Goal: Task Accomplishment & Management: Use online tool/utility

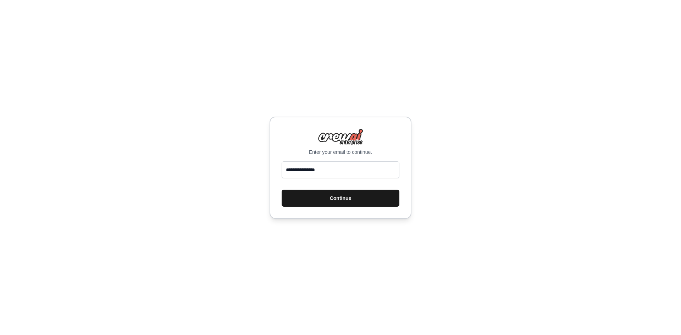
type input "**********"
click at [354, 200] on button "Continue" at bounding box center [341, 198] width 118 height 17
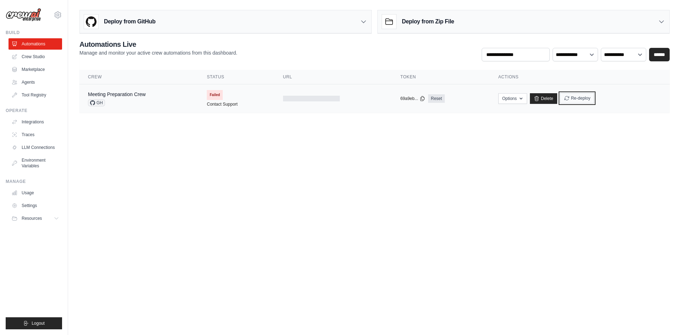
click at [579, 96] on button "Re-deploy" at bounding box center [577, 98] width 34 height 11
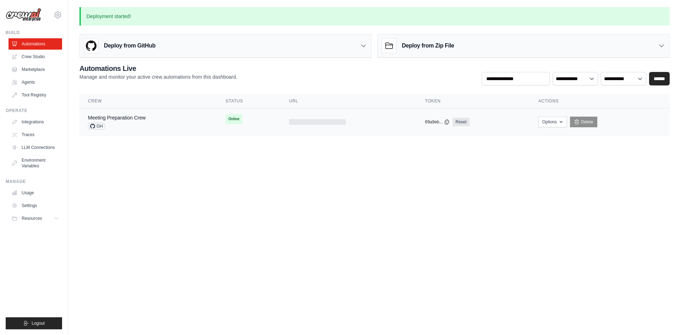
click at [96, 127] on span "GH" at bounding box center [96, 126] width 17 height 7
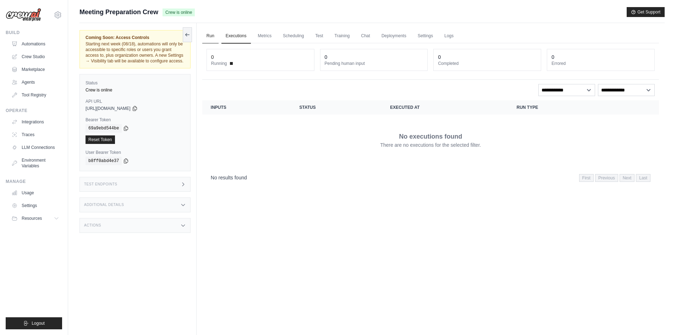
click at [211, 37] on link "Run" at bounding box center [210, 36] width 16 height 15
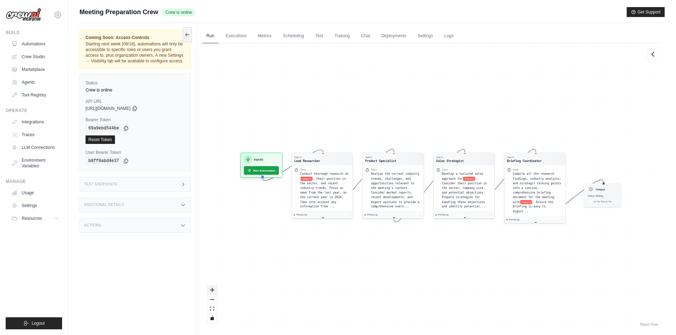
click at [213, 292] on button "zoom in" at bounding box center [211, 290] width 9 height 9
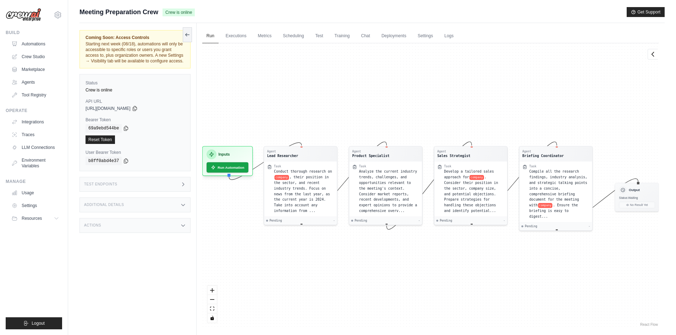
drag, startPoint x: 213, startPoint y: 288, endPoint x: 215, endPoint y: 285, distance: 3.8
click at [213, 288] on icon "zoom in" at bounding box center [212, 290] width 4 height 4
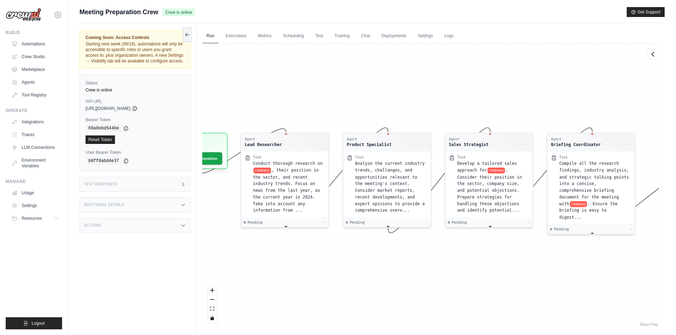
drag, startPoint x: 298, startPoint y: 266, endPoint x: 308, endPoint y: 261, distance: 11.6
click at [308, 261] on div "Agent Lead Researcher Task Conduct thorough research on company , their positio…" at bounding box center [430, 185] width 456 height 285
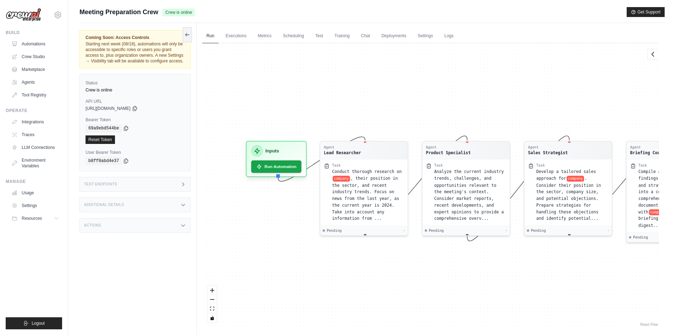
drag, startPoint x: 322, startPoint y: 289, endPoint x: 402, endPoint y: 297, distance: 79.5
click at [402, 297] on div "Agent Lead Researcher Task Conduct thorough research on company , their positio…" at bounding box center [430, 185] width 456 height 285
click at [273, 162] on button "Run Automation" at bounding box center [276, 164] width 53 height 13
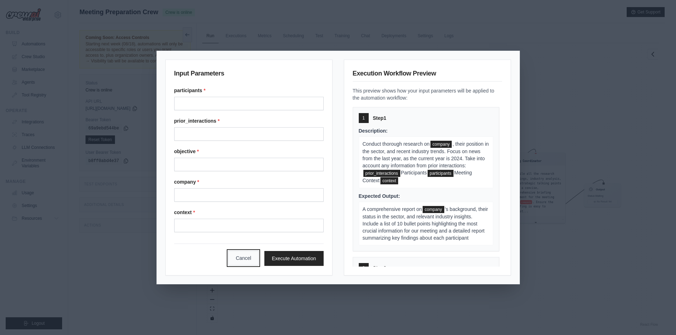
click at [237, 257] on button "Cancel" at bounding box center [243, 258] width 31 height 15
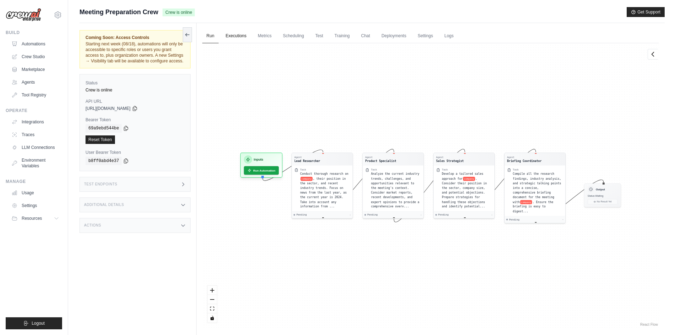
click at [235, 37] on link "Executions" at bounding box center [235, 36] width 29 height 15
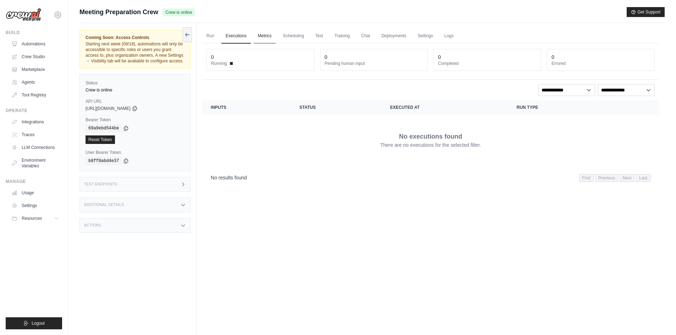
click at [263, 35] on link "Metrics" at bounding box center [265, 36] width 22 height 15
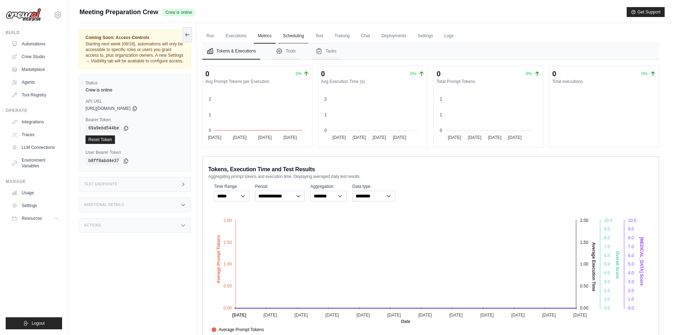
click at [290, 34] on link "Scheduling" at bounding box center [292, 36] width 29 height 15
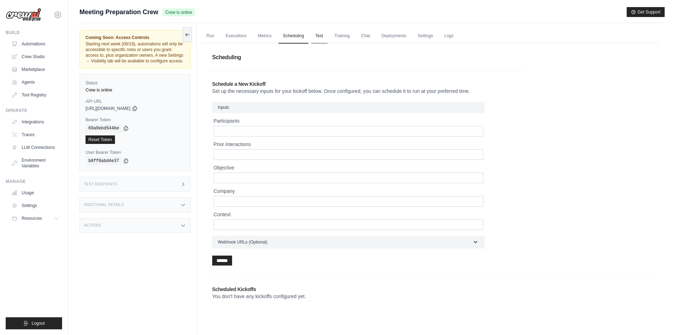
click at [319, 34] on link "Test" at bounding box center [319, 36] width 16 height 15
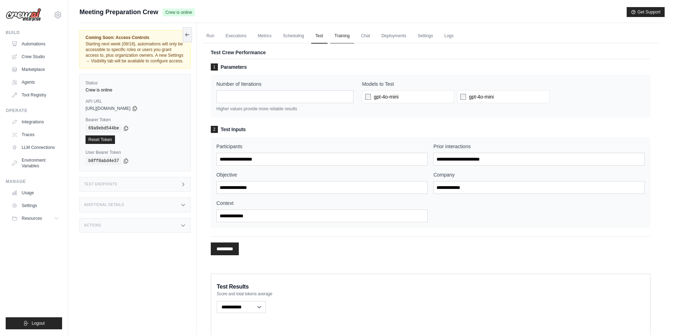
click at [341, 31] on link "Training" at bounding box center [342, 36] width 24 height 15
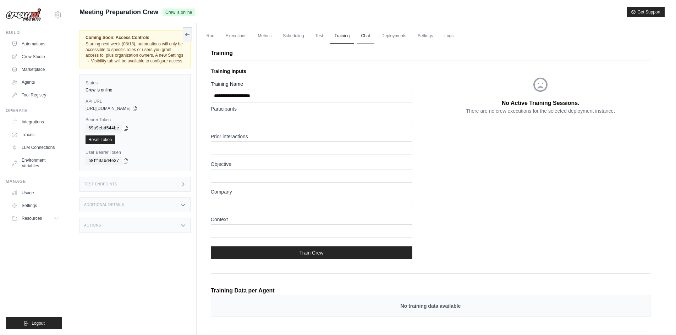
click at [365, 34] on link "Chat" at bounding box center [365, 36] width 17 height 15
click at [207, 37] on link "Run" at bounding box center [210, 36] width 16 height 15
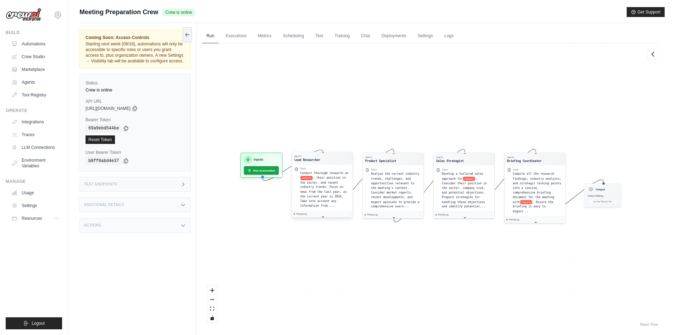
click at [325, 177] on span ", their position in the sector, and recent industry trends. Focus on news from …" at bounding box center [323, 191] width 46 height 31
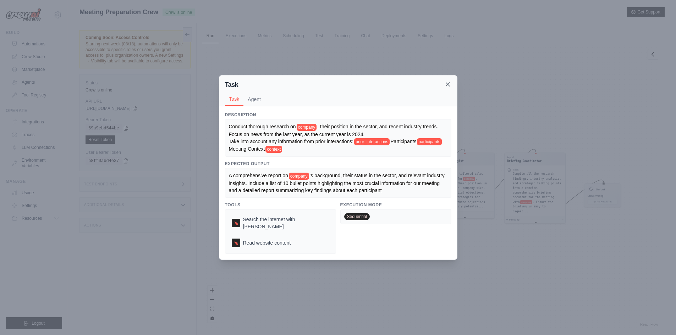
click at [449, 88] on icon at bounding box center [447, 84] width 7 height 7
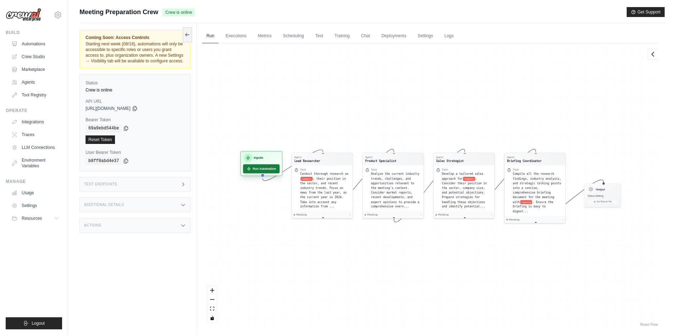
click at [261, 171] on button "Run Automation" at bounding box center [261, 168] width 37 height 9
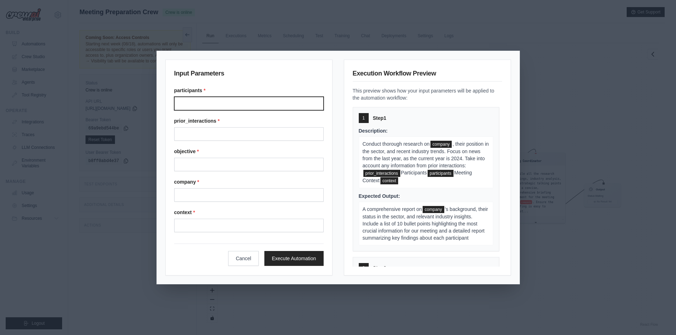
click at [183, 103] on input "Participants" at bounding box center [248, 103] width 149 height 13
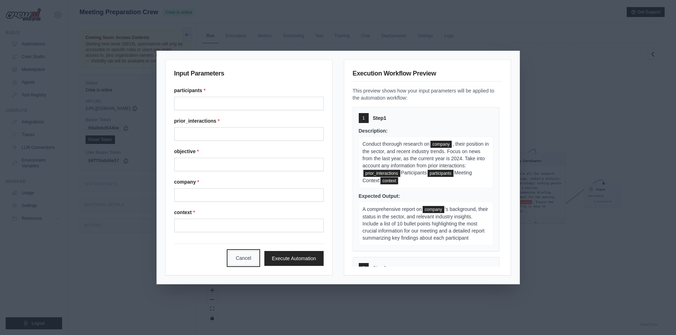
click at [238, 260] on button "Cancel" at bounding box center [243, 258] width 31 height 15
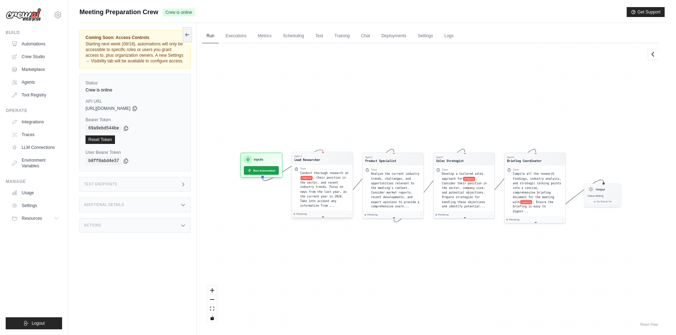
click at [297, 196] on div "Task Conduct thorough research on company , their position in the sector, and r…" at bounding box center [322, 187] width 56 height 41
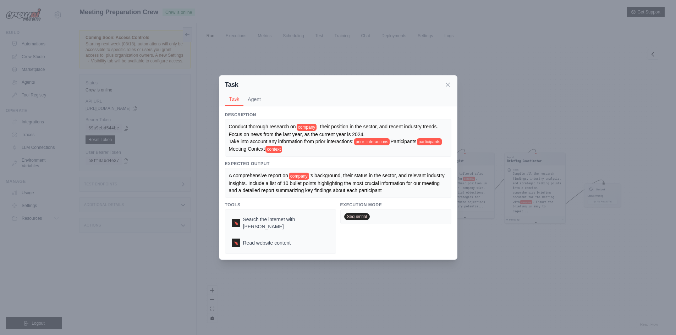
click at [205, 198] on div "Task Task Agent Description Conduct thorough research on company , their positi…" at bounding box center [338, 167] width 676 height 335
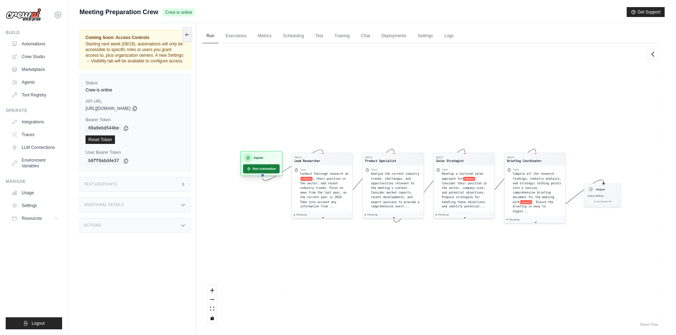
click at [264, 168] on button "Run Automation" at bounding box center [261, 168] width 37 height 9
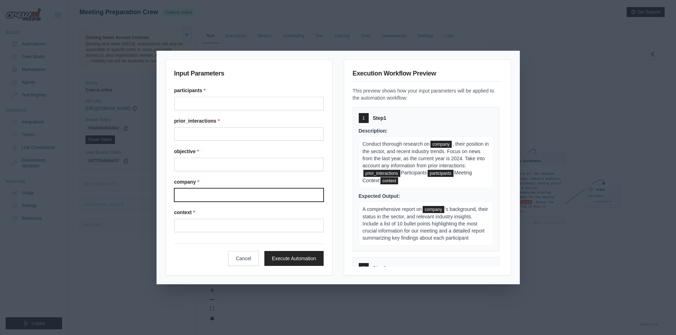
click at [197, 197] on input "Company" at bounding box center [248, 194] width 149 height 13
type input "**********"
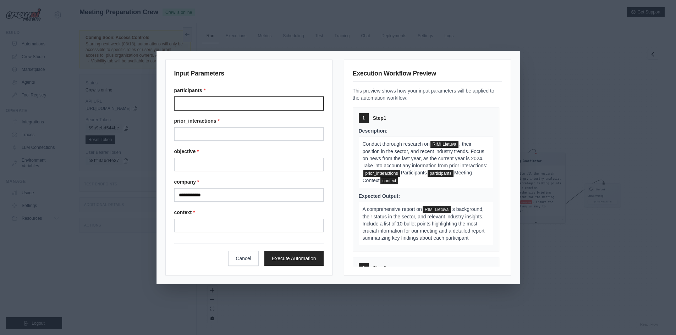
click at [183, 104] on input "Participants" at bounding box center [248, 103] width 149 height 13
drag, startPoint x: 186, startPoint y: 103, endPoint x: 166, endPoint y: 106, distance: 20.4
click at [166, 106] on div "**********" at bounding box center [248, 168] width 167 height 216
paste input "**********"
click at [227, 103] on input "**********" at bounding box center [248, 103] width 149 height 13
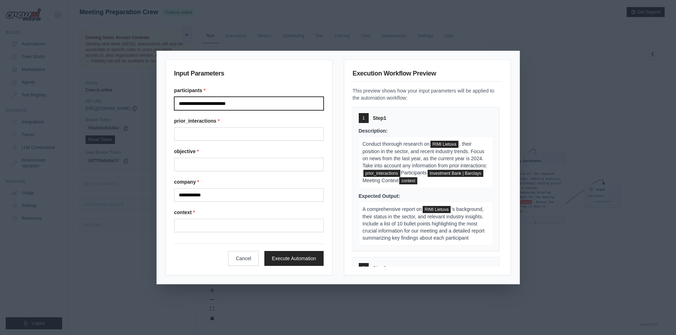
click at [227, 103] on input "**********" at bounding box center [248, 103] width 149 height 13
click at [177, 101] on input "**********" at bounding box center [248, 103] width 149 height 13
paste input "********"
click at [245, 99] on input "**********" at bounding box center [248, 103] width 149 height 13
type input "**********"
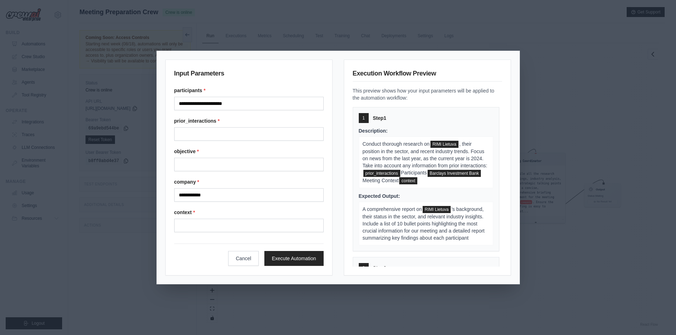
click at [569, 214] on div "**********" at bounding box center [338, 167] width 676 height 335
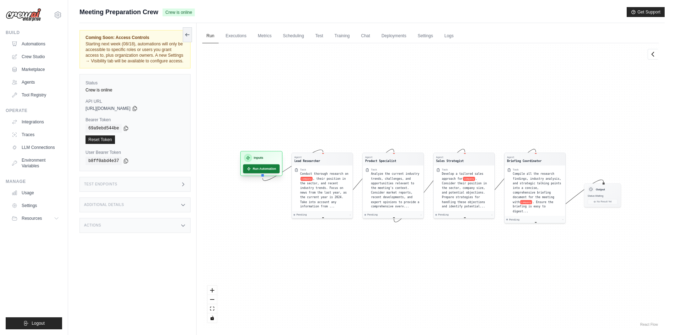
click at [269, 171] on button "Run Automation" at bounding box center [261, 168] width 37 height 9
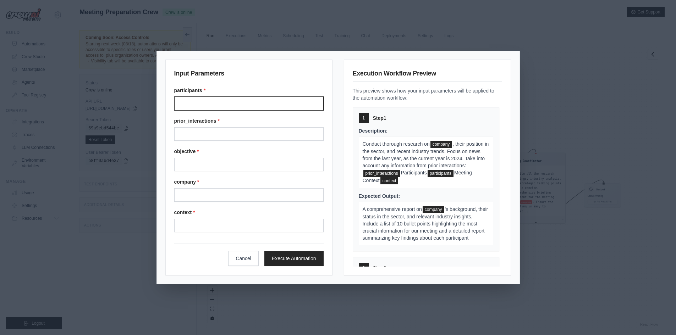
click at [190, 104] on input "Participants" at bounding box center [248, 103] width 149 height 13
paste input "********"
type input "**********"
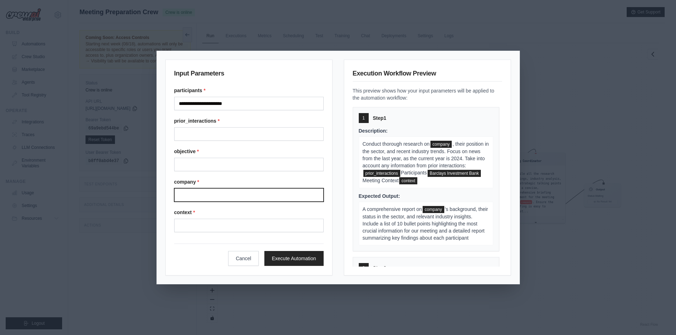
click at [184, 190] on input "Company" at bounding box center [248, 194] width 149 height 13
type input "**********"
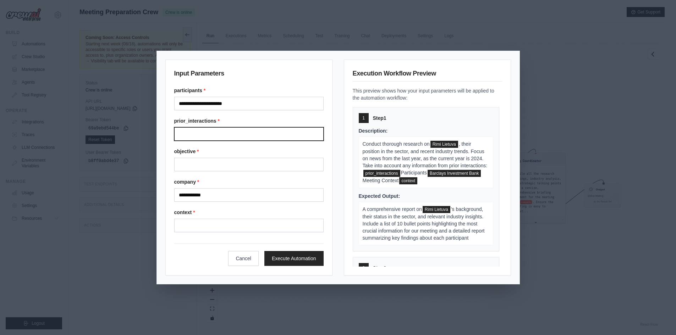
click at [184, 134] on input "Prior interactions" at bounding box center [248, 133] width 149 height 13
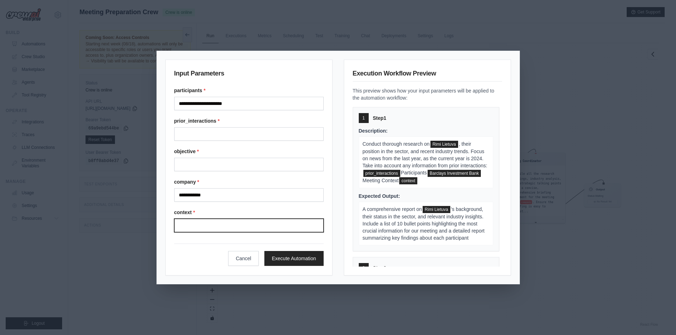
click at [192, 226] on input "Context" at bounding box center [248, 225] width 149 height 13
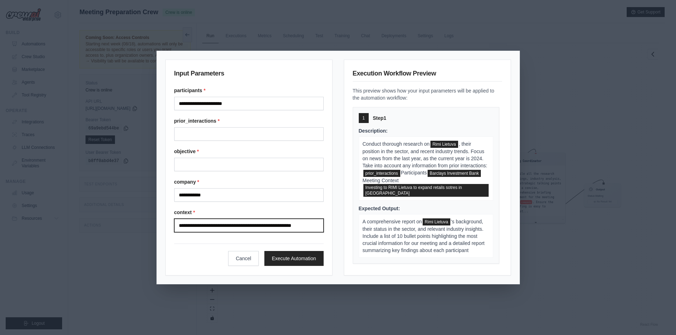
click at [275, 225] on input "**********" at bounding box center [248, 225] width 149 height 13
type input "**********"
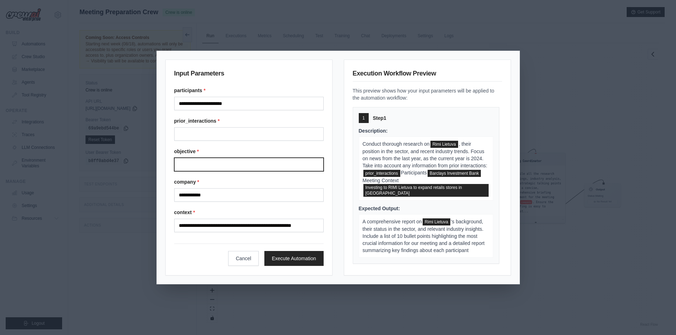
click at [189, 163] on input "Objective" at bounding box center [248, 164] width 149 height 13
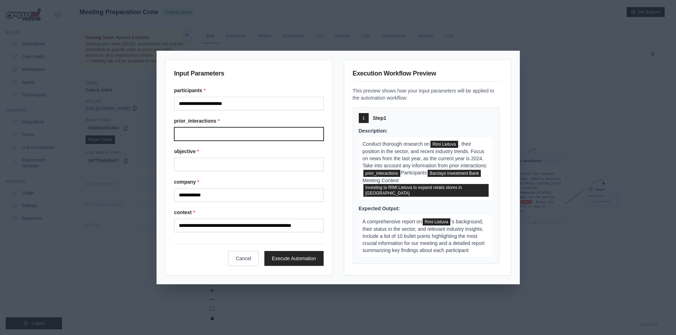
click at [188, 132] on input "Prior interactions" at bounding box center [248, 133] width 149 height 13
click at [191, 133] on input "Prior interactions" at bounding box center [248, 133] width 149 height 13
type input "**********"
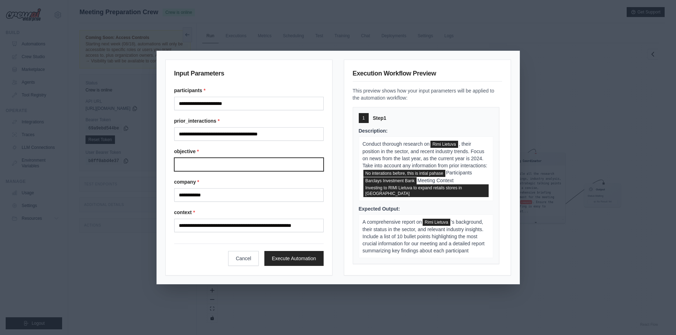
click at [199, 165] on input "Objective" at bounding box center [248, 164] width 149 height 13
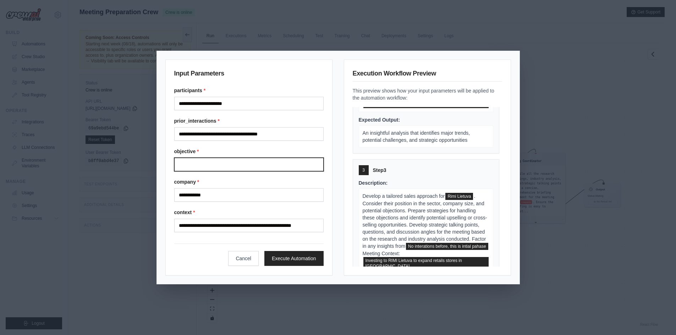
scroll to position [219, 0]
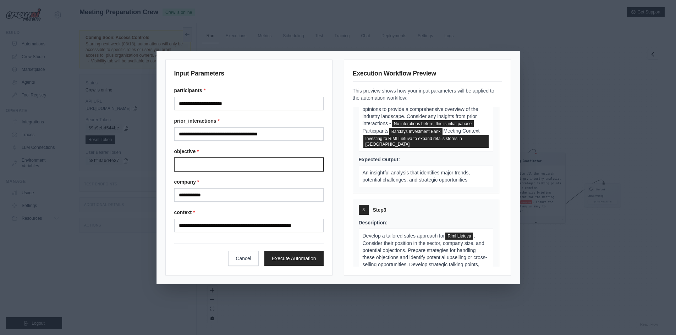
click at [183, 167] on input "Objective" at bounding box center [248, 164] width 149 height 13
click at [298, 165] on input "**********" at bounding box center [248, 164] width 149 height 13
click at [298, 162] on input "**********" at bounding box center [248, 164] width 149 height 13
click at [300, 166] on input "**********" at bounding box center [248, 164] width 149 height 13
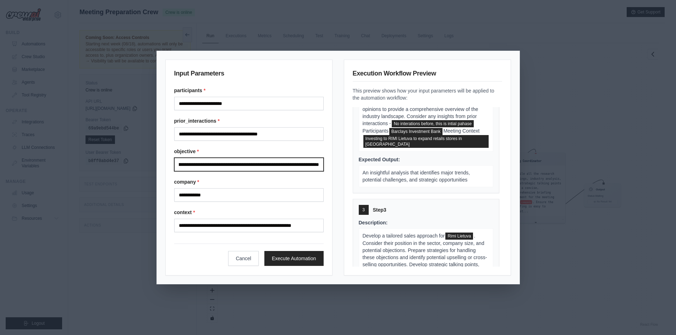
click at [299, 165] on input "**********" at bounding box center [248, 164] width 149 height 13
type input "**********"
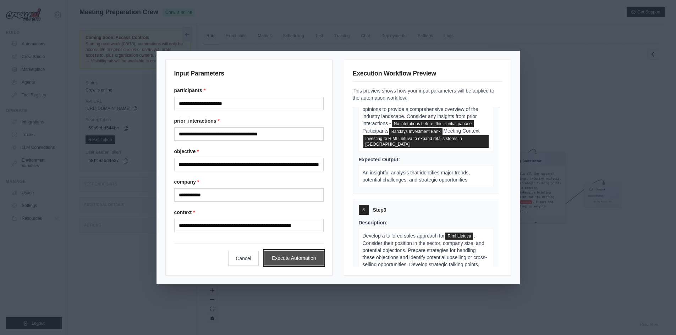
click at [309, 256] on button "Execute Automation" at bounding box center [293, 258] width 59 height 15
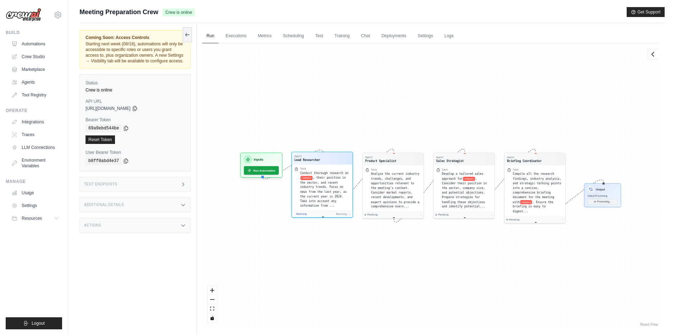
click at [316, 189] on span ", their position in the sector, and recent industry trends. Focus on news from …" at bounding box center [323, 191] width 46 height 31
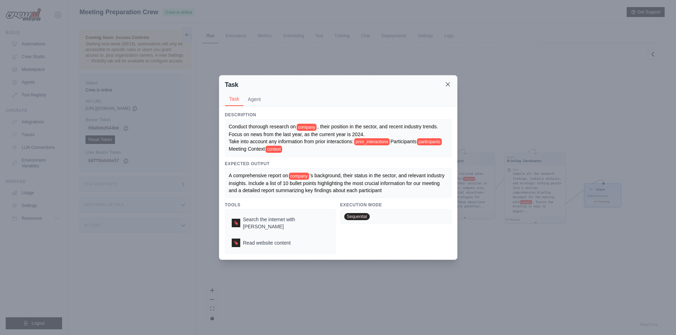
click at [447, 86] on icon at bounding box center [448, 85] width 4 height 4
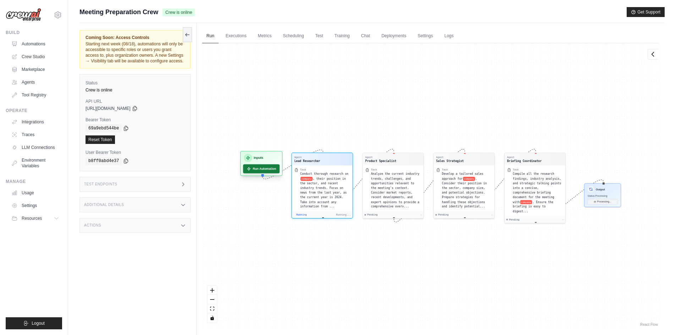
click at [264, 168] on button "Run Automation" at bounding box center [261, 168] width 37 height 9
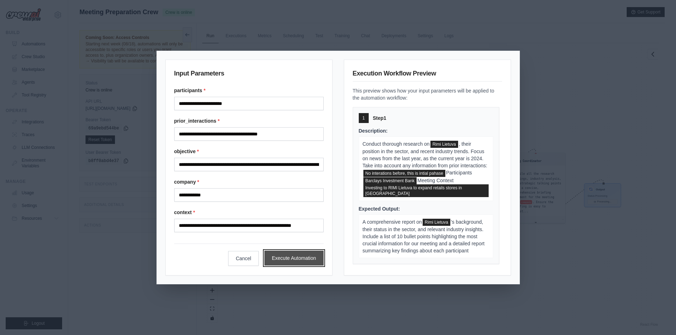
click at [293, 261] on button "Execute Automation" at bounding box center [293, 258] width 59 height 15
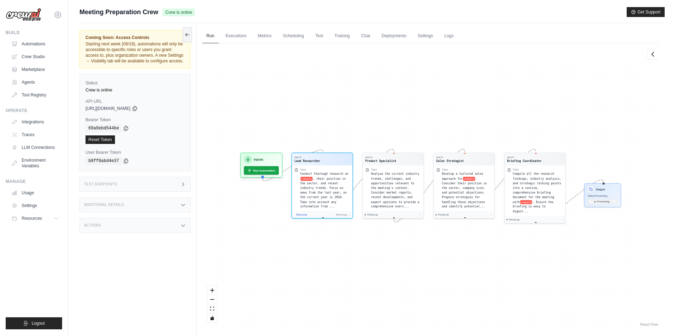
scroll to position [45, 0]
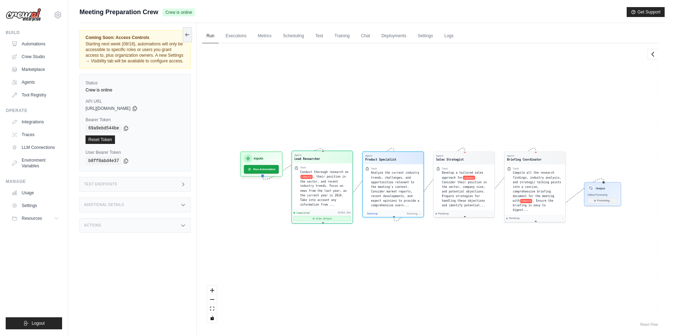
click at [330, 216] on button "View Output" at bounding box center [321, 218] width 57 height 5
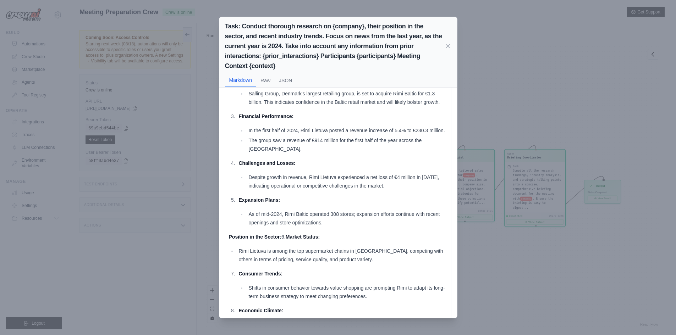
scroll to position [177, 0]
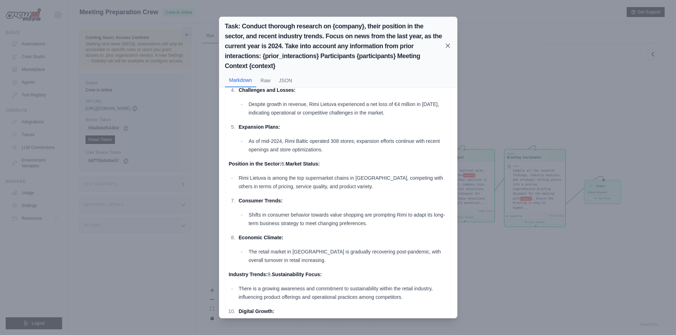
click at [448, 45] on icon at bounding box center [447, 45] width 7 height 7
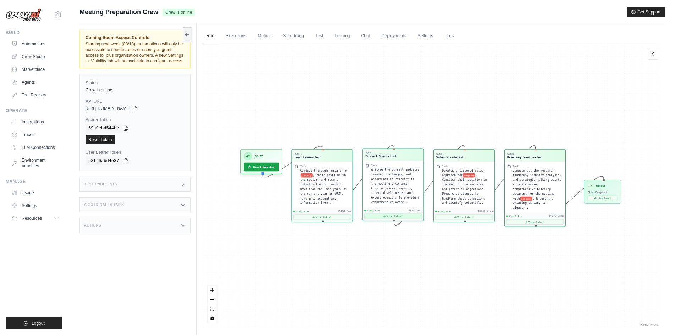
click at [405, 216] on button "View Output" at bounding box center [392, 216] width 57 height 5
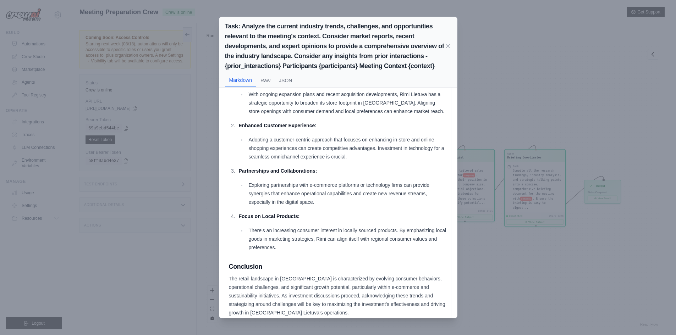
scroll to position [30, 0]
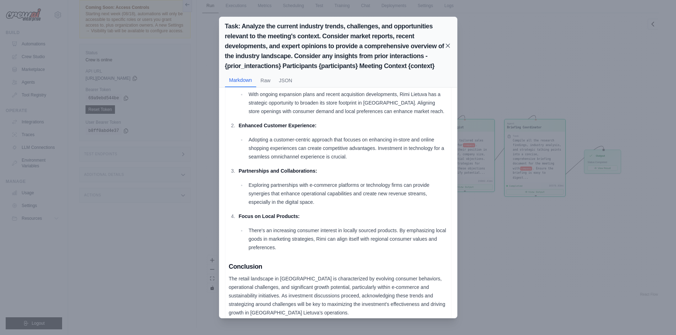
click at [449, 47] on icon at bounding box center [447, 45] width 7 height 7
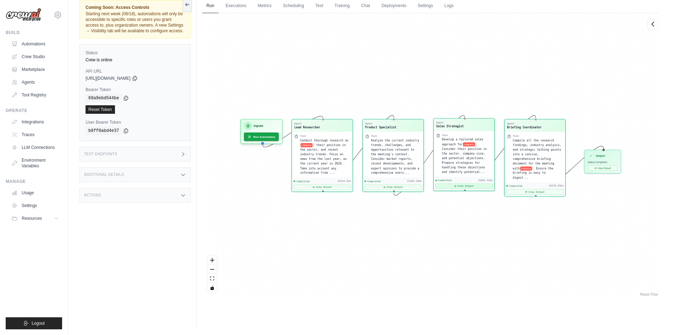
click at [460, 184] on button "View Output" at bounding box center [463, 186] width 57 height 5
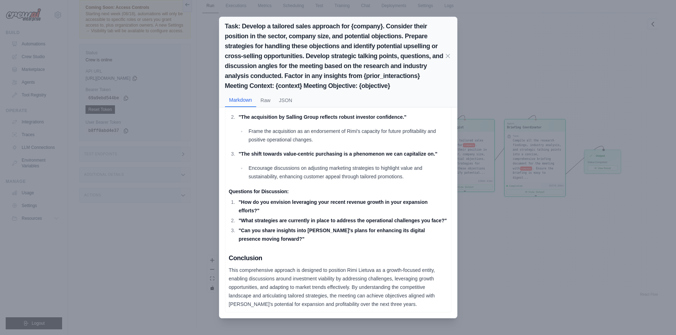
scroll to position [553, 0]
click at [448, 56] on icon at bounding box center [447, 55] width 7 height 7
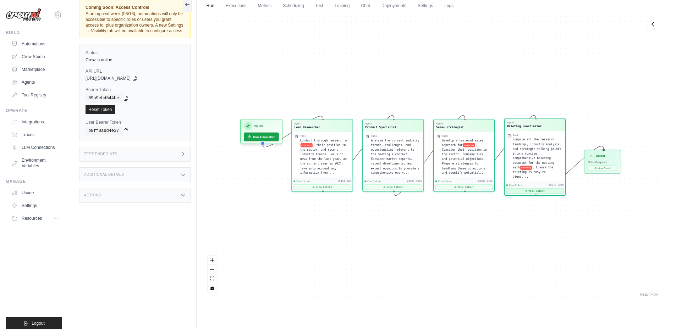
click at [548, 188] on button "View Output" at bounding box center [534, 190] width 57 height 5
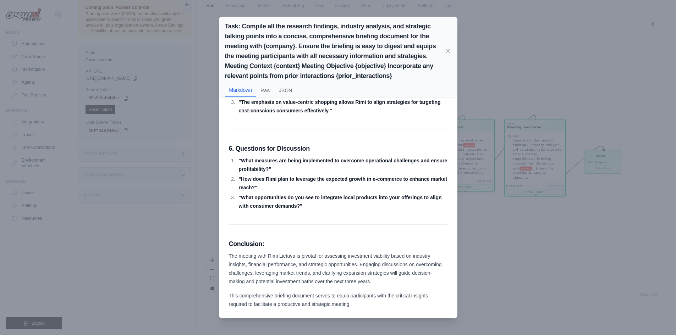
scroll to position [712, 0]
click at [510, 259] on div "Task: Compile all the research findings, industry analysis, and strategic talki…" at bounding box center [338, 167] width 676 height 335
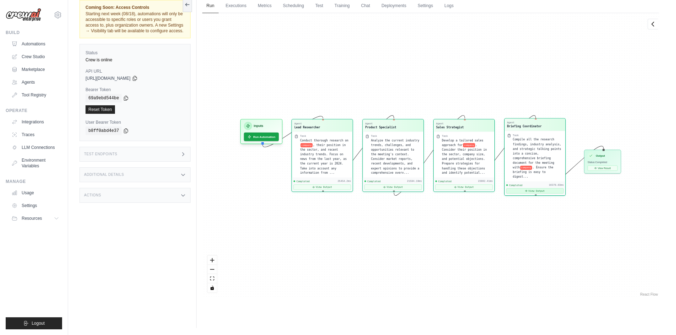
click at [553, 188] on button "View Output" at bounding box center [534, 190] width 57 height 5
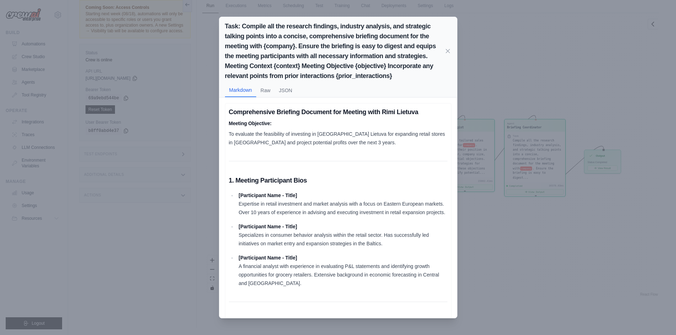
click at [451, 55] on div "Task: Compile all the research findings, industry analysis, and strategic talki…" at bounding box center [338, 57] width 238 height 81
click at [448, 50] on icon at bounding box center [448, 51] width 4 height 4
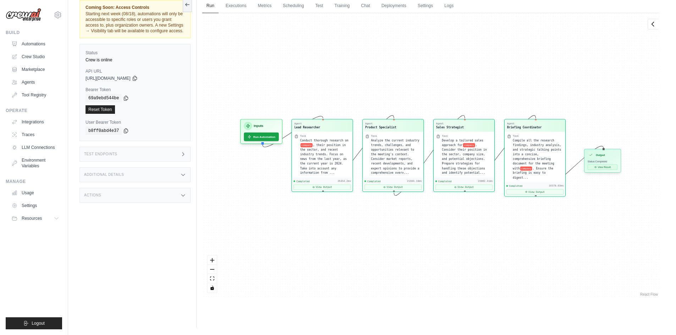
click at [607, 166] on button "View Result" at bounding box center [602, 167] width 30 height 5
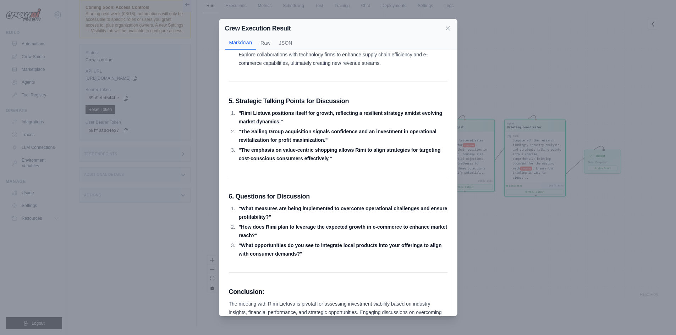
scroll to position [666, 0]
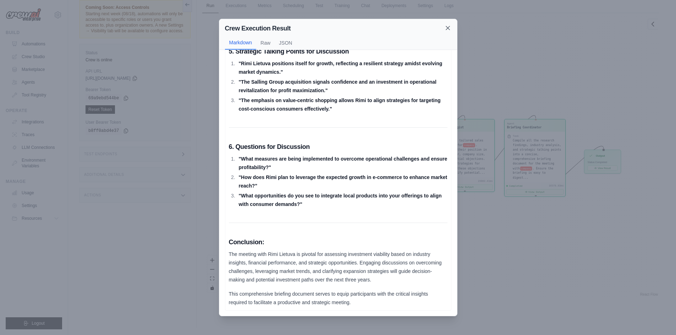
click at [447, 26] on icon at bounding box center [447, 27] width 7 height 7
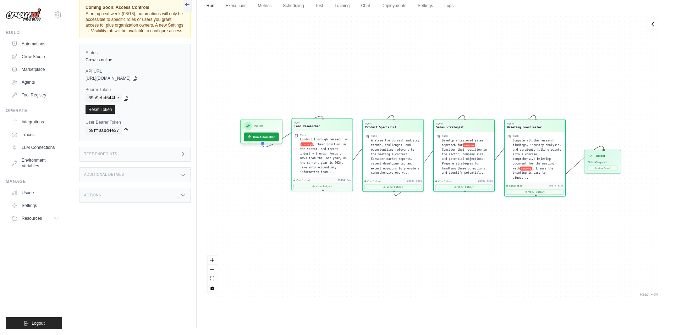
click at [323, 151] on div "Conduct thorough research on company , their position in the sector, and recent…" at bounding box center [325, 155] width 50 height 37
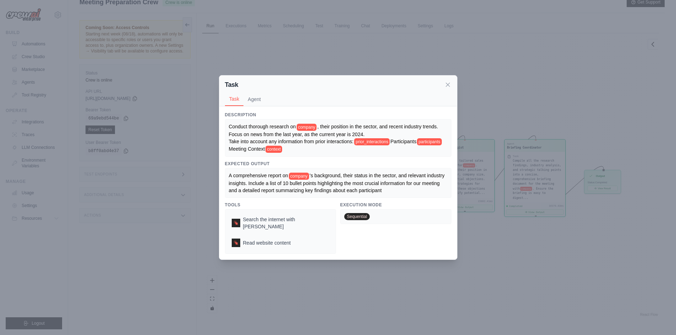
scroll to position [0, 0]
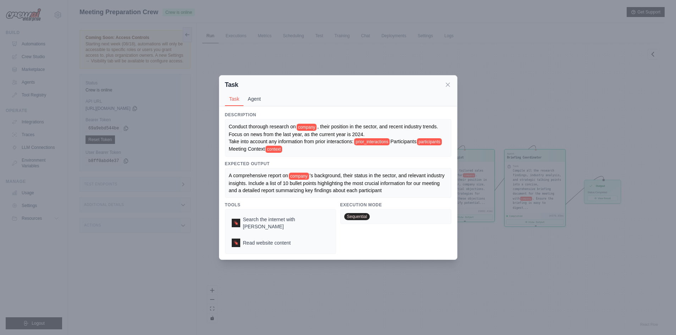
click at [256, 101] on button "Agent" at bounding box center [254, 98] width 22 height 13
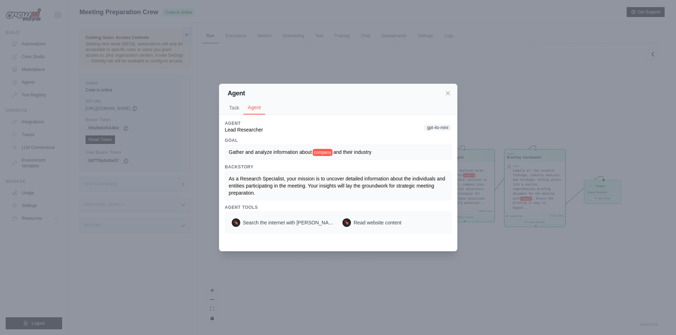
click at [264, 155] on div "Gather and analyze information about company and their industry" at bounding box center [338, 152] width 218 height 7
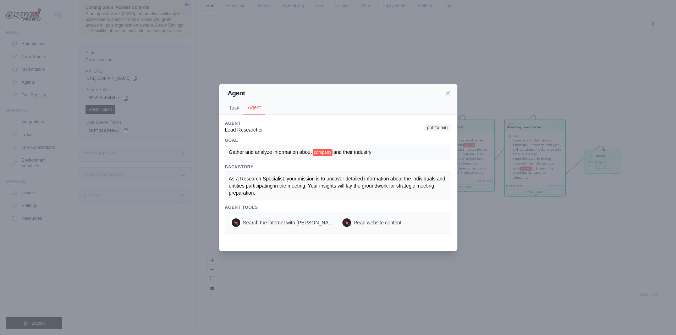
click at [261, 144] on div "Goal Gather and analyze information about company and their industry" at bounding box center [338, 149] width 226 height 22
click at [233, 103] on button "Task" at bounding box center [234, 107] width 19 height 13
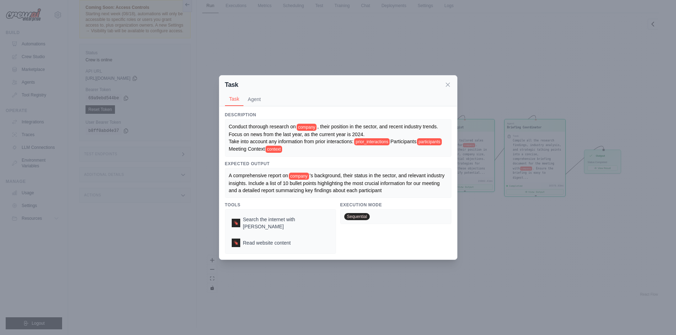
click at [309, 178] on span "company" at bounding box center [299, 176] width 20 height 7
click at [447, 88] on icon at bounding box center [447, 84] width 7 height 7
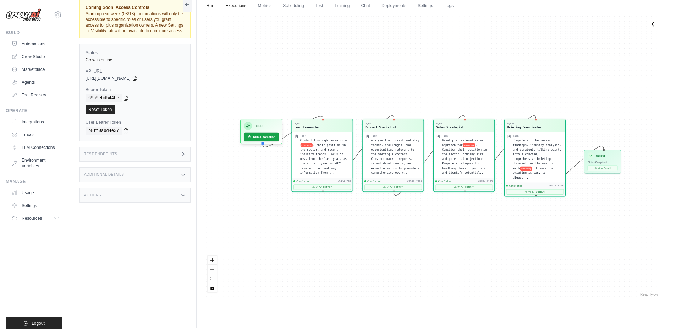
click at [239, 5] on link "Executions" at bounding box center [235, 6] width 29 height 15
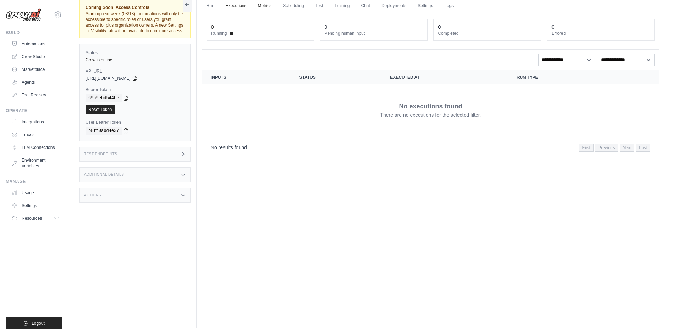
click at [262, 2] on link "Metrics" at bounding box center [265, 6] width 22 height 15
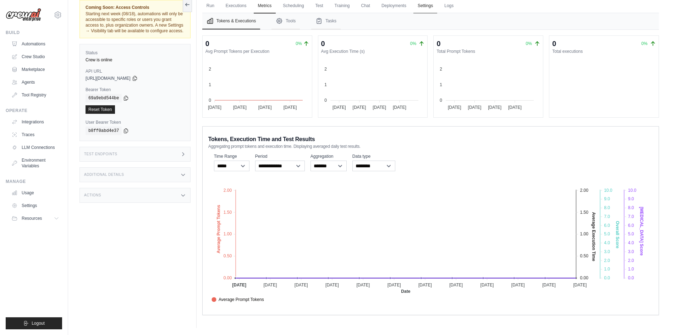
click at [427, 5] on link "Settings" at bounding box center [425, 6] width 24 height 15
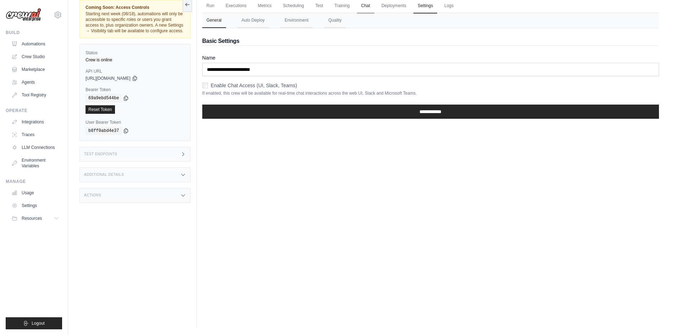
click at [364, 5] on link "Chat" at bounding box center [365, 6] width 17 height 15
click at [297, 23] on button "Environment" at bounding box center [296, 20] width 32 height 15
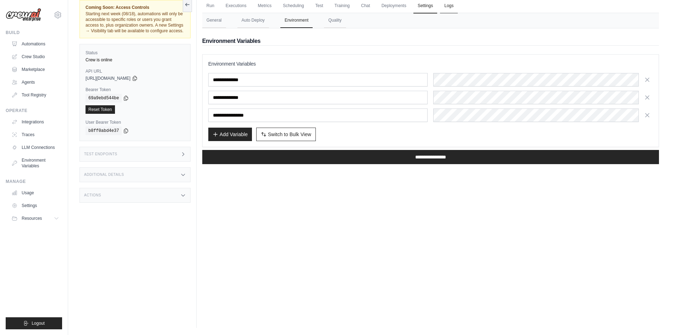
click at [449, 6] on link "Logs" at bounding box center [449, 6] width 18 height 15
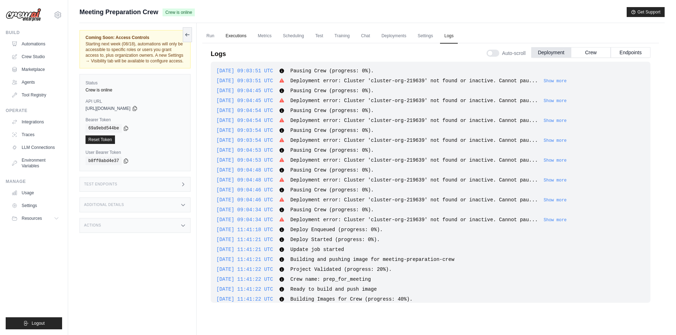
click at [228, 35] on link "Executions" at bounding box center [235, 36] width 29 height 15
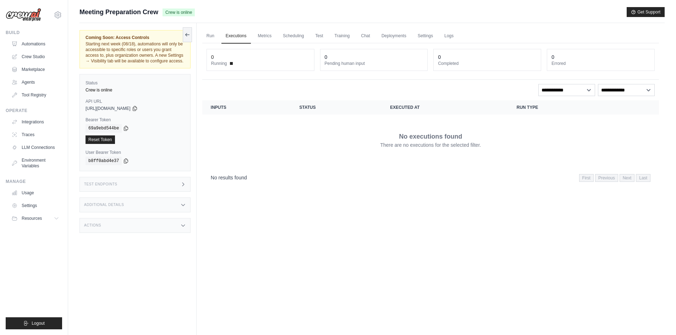
click at [220, 35] on ul "Run Executions Metrics Scheduling Test Training Chat Deployments Settings Logs" at bounding box center [430, 36] width 456 height 15
click at [212, 37] on link "Run" at bounding box center [210, 36] width 16 height 15
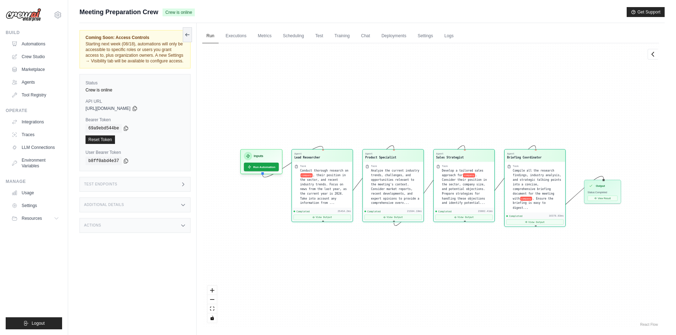
drag, startPoint x: 259, startPoint y: 235, endPoint x: 304, endPoint y: 249, distance: 47.2
click at [304, 249] on div "Agent Lead Researcher Task Conduct thorough research on company , their positio…" at bounding box center [430, 185] width 456 height 285
click at [653, 56] on icon at bounding box center [652, 53] width 7 height 7
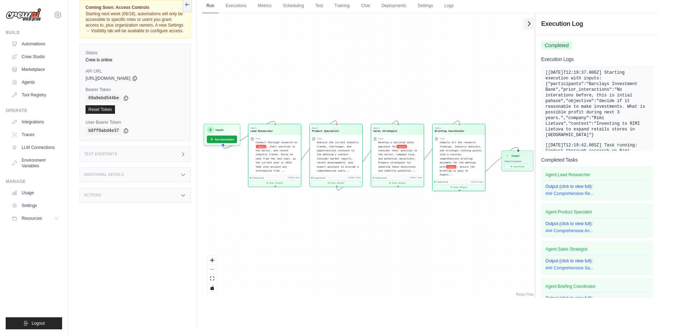
click at [528, 24] on icon at bounding box center [528, 23] width 7 height 7
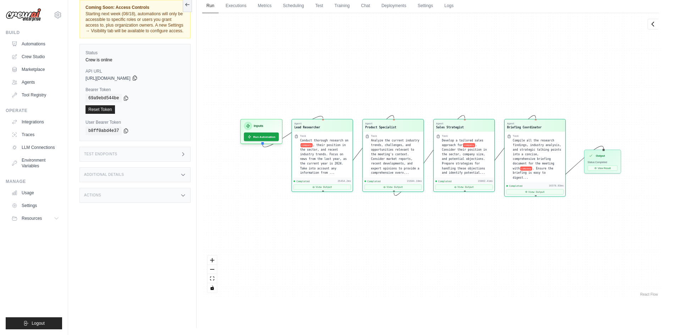
click at [138, 78] on icon at bounding box center [135, 78] width 6 height 6
click at [211, 260] on icon "zoom in" at bounding box center [212, 260] width 4 height 4
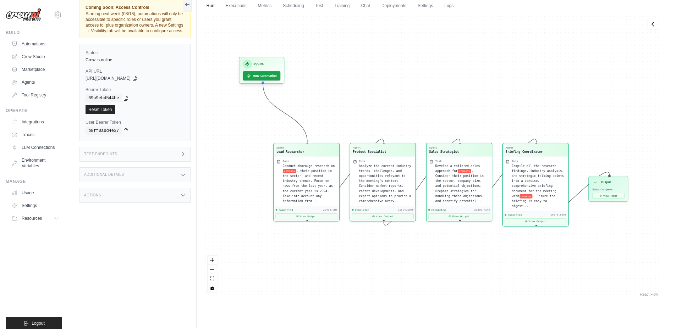
drag, startPoint x: 240, startPoint y: 100, endPoint x: 266, endPoint y: 43, distance: 62.7
click at [266, 43] on div "Agent Lead Researcher Task Conduct thorough research on company , their positio…" at bounding box center [430, 155] width 456 height 285
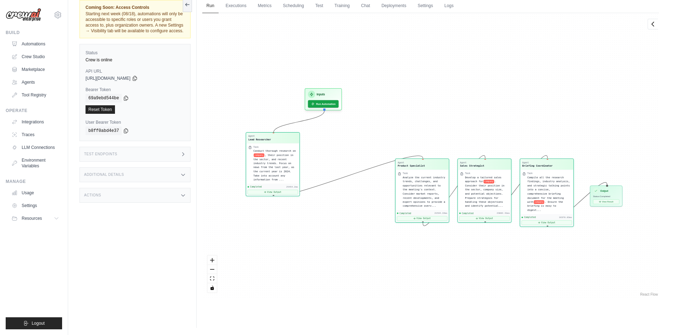
drag, startPoint x: 298, startPoint y: 176, endPoint x: 283, endPoint y: 144, distance: 34.9
click at [283, 144] on div "Task Conduct thorough research on company , their position in the sector, and r…" at bounding box center [272, 163] width 53 height 40
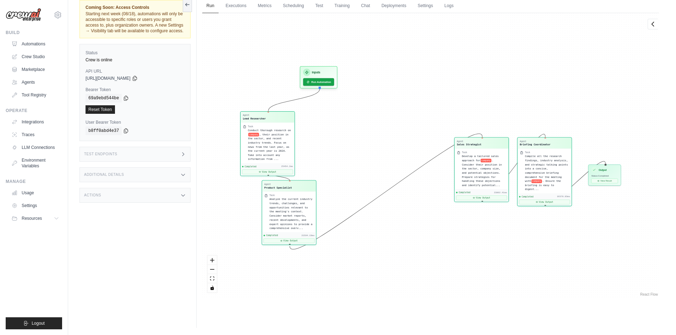
drag, startPoint x: 433, startPoint y: 165, endPoint x: 303, endPoint y: 188, distance: 132.5
click at [303, 188] on div "Agent Product Specialist" at bounding box center [289, 186] width 50 height 6
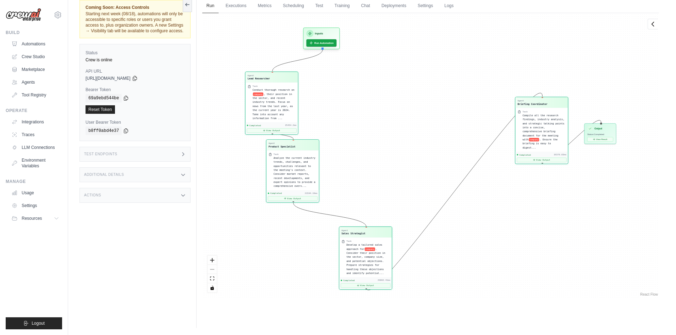
drag, startPoint x: 481, startPoint y: 168, endPoint x: 367, endPoint y: 256, distance: 143.8
click at [367, 256] on div "Develop a tailored sales approach for company . Consider their position in the …" at bounding box center [367, 259] width 43 height 32
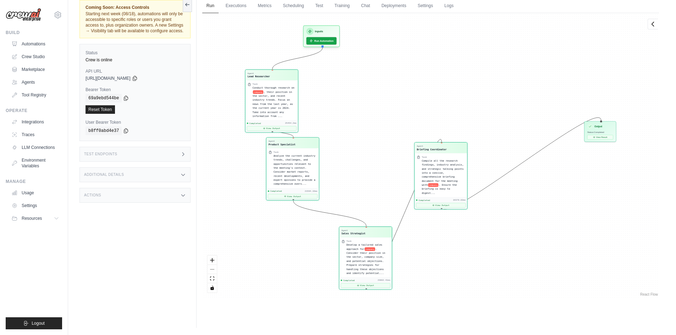
drag, startPoint x: 535, startPoint y: 146, endPoint x: 436, endPoint y: 190, distance: 108.6
click at [434, 197] on div "Completed 16378.83ms View Output" at bounding box center [440, 203] width 52 height 12
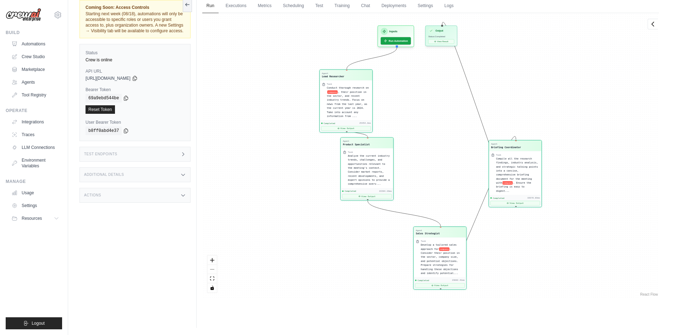
drag, startPoint x: 601, startPoint y: 125, endPoint x: 444, endPoint y: 32, distance: 182.7
click at [444, 32] on div "Output" at bounding box center [441, 31] width 26 height 6
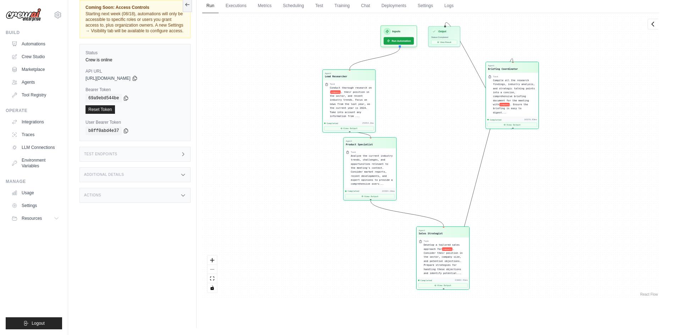
drag, startPoint x: 523, startPoint y: 169, endPoint x: 520, endPoint y: 90, distance: 78.5
click at [520, 90] on span "Compile all the research findings, industry analysis, and strategic talking poi…" at bounding box center [514, 92] width 42 height 27
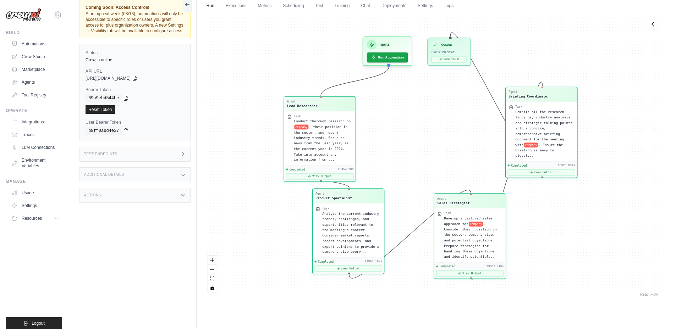
drag, startPoint x: 448, startPoint y: 251, endPoint x: 480, endPoint y: 226, distance: 40.6
click at [480, 226] on div "Develop a tailored sales approach for company . Consider their position in the …" at bounding box center [473, 238] width 59 height 44
drag, startPoint x: 471, startPoint y: 193, endPoint x: 450, endPoint y: 189, distance: 21.4
click at [450, 189] on div "Agent Lead Researcher Task Conduct thorough research on company , their positio…" at bounding box center [430, 155] width 456 height 285
click at [471, 195] on div at bounding box center [471, 194] width 2 height 2
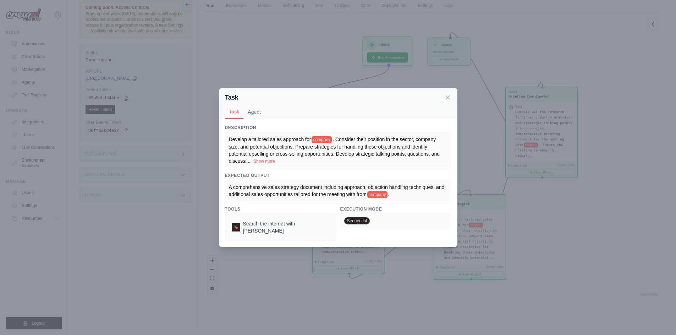
click at [251, 188] on span "A comprehensive sales strategy document including approach, objection handling …" at bounding box center [337, 190] width 217 height 13
click at [248, 192] on span "A comprehensive sales strategy document including approach, objection handling …" at bounding box center [337, 190] width 217 height 13
click at [247, 192] on span "A comprehensive sales strategy document including approach, objection handling …" at bounding box center [337, 190] width 217 height 13
drag, startPoint x: 258, startPoint y: 189, endPoint x: 264, endPoint y: 149, distance: 40.1
click at [264, 149] on span ". Consider their position in the sector, company size, and potential objections…" at bounding box center [334, 150] width 211 height 27
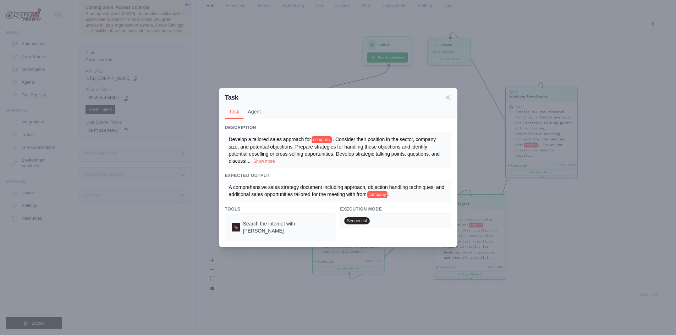
click at [255, 117] on button "Agent" at bounding box center [254, 111] width 22 height 13
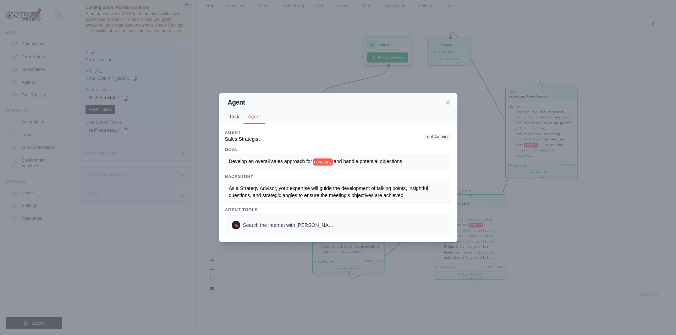
click at [232, 118] on button "Task" at bounding box center [234, 116] width 19 height 13
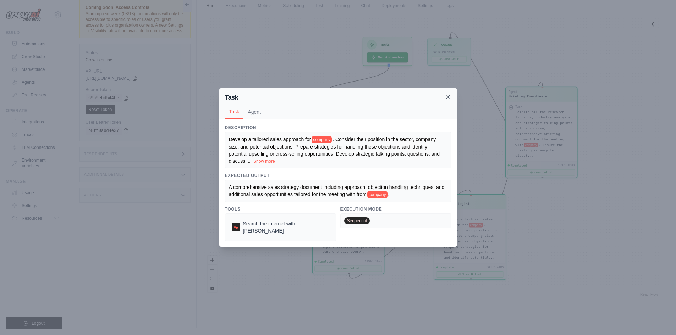
click at [448, 99] on icon at bounding box center [448, 97] width 4 height 4
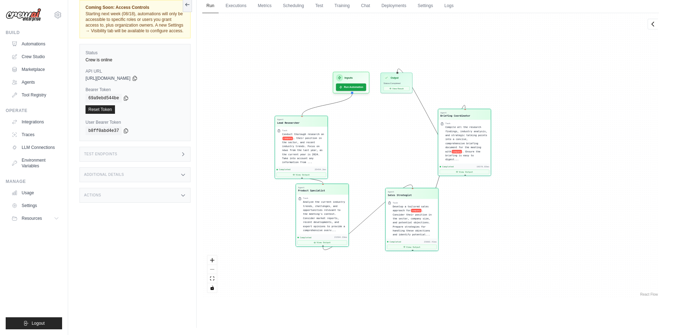
click at [205, 110] on div "Agent Lead Researcher Task Conduct thorough research on company , their positio…" at bounding box center [430, 155] width 456 height 285
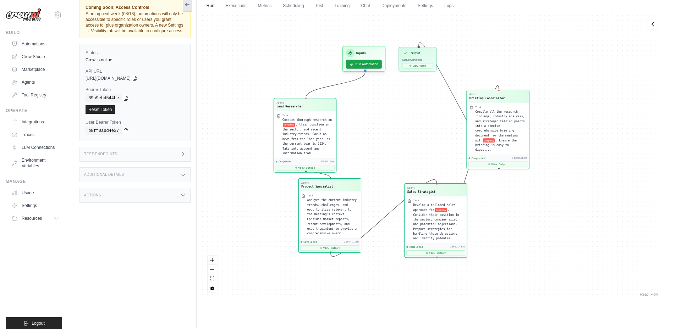
click at [188, 5] on icon at bounding box center [187, 4] width 6 height 6
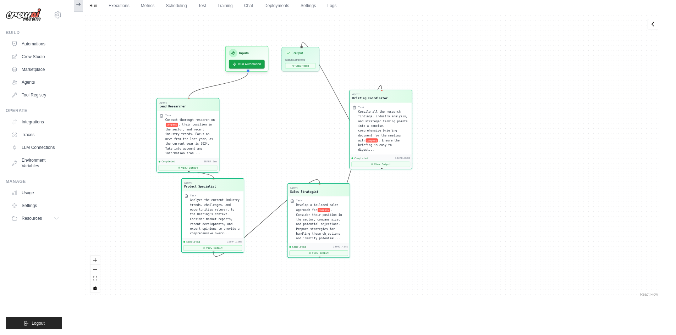
click at [79, 9] on button at bounding box center [78, 4] width 9 height 15
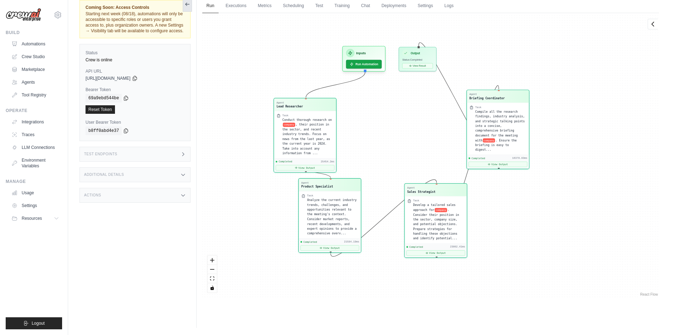
click at [186, 6] on icon at bounding box center [187, 4] width 6 height 6
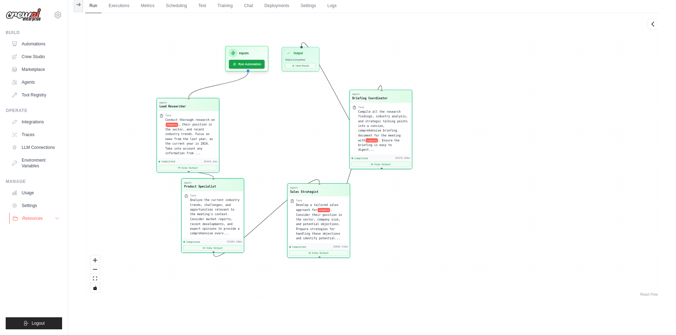
click at [59, 217] on icon at bounding box center [57, 219] width 6 height 6
click at [29, 81] on link "Agents" at bounding box center [36, 82] width 54 height 11
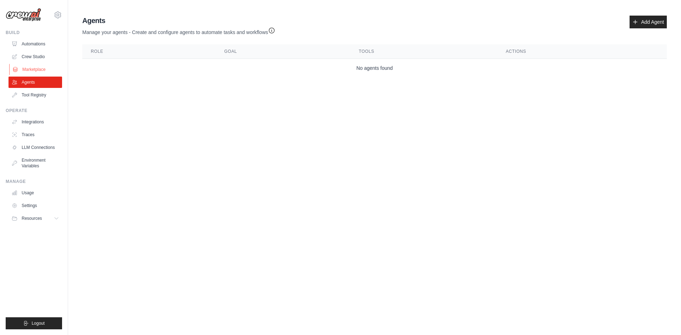
click at [31, 72] on link "Marketplace" at bounding box center [36, 69] width 54 height 11
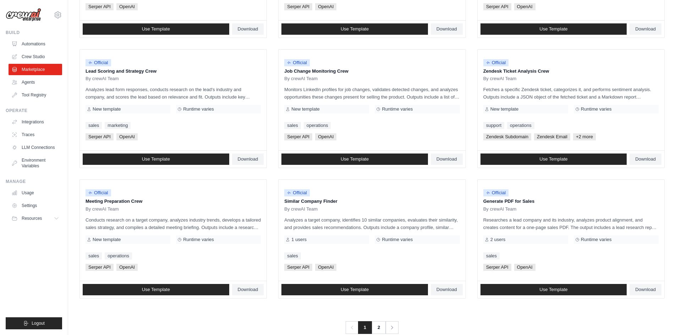
scroll to position [322, 0]
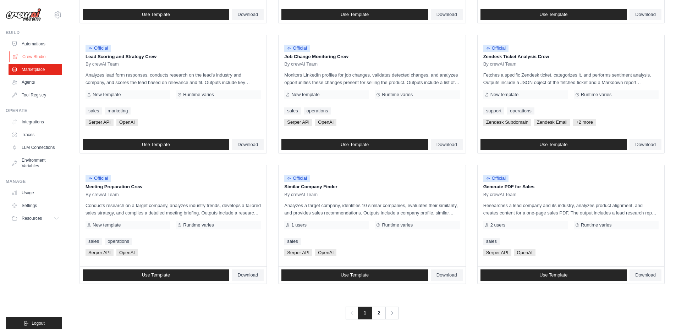
click at [31, 56] on link "Crew Studio" at bounding box center [36, 56] width 54 height 11
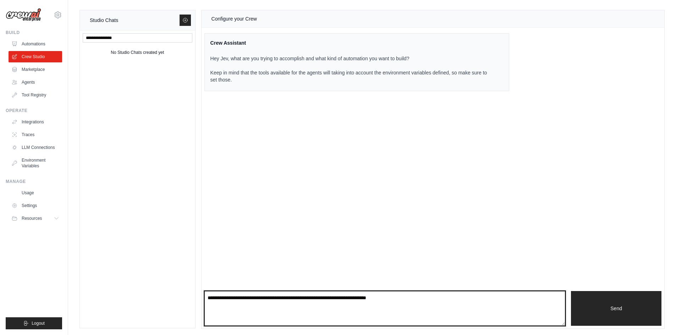
drag, startPoint x: 414, startPoint y: 298, endPoint x: 235, endPoint y: 297, distance: 179.5
click at [236, 297] on textarea at bounding box center [384, 308] width 361 height 35
click at [235, 297] on textarea at bounding box center [384, 308] width 361 height 35
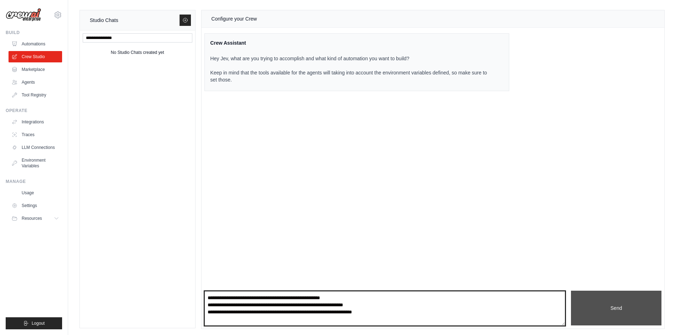
type textarea "**********"
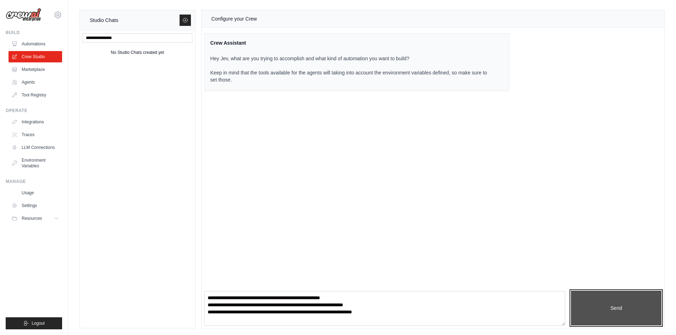
click at [609, 306] on button "Send" at bounding box center [616, 308] width 90 height 35
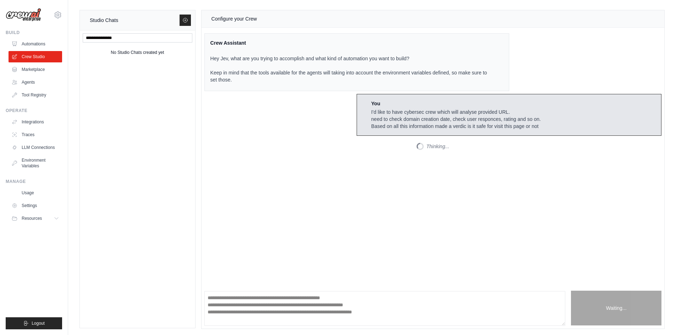
scroll to position [110, 0]
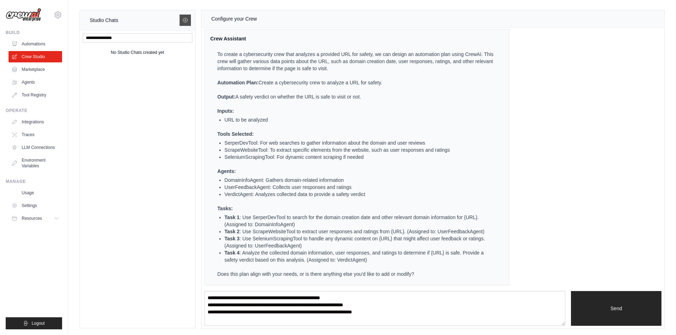
click at [186, 21] on icon at bounding box center [185, 20] width 6 height 6
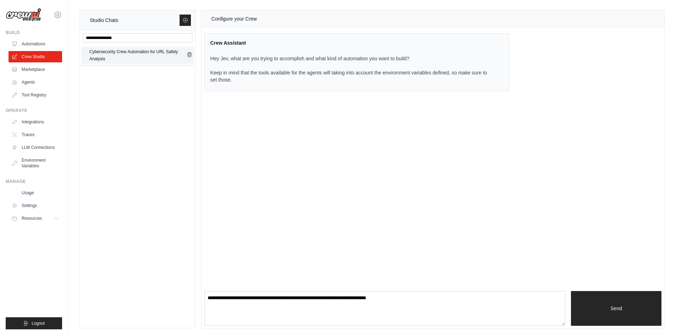
click at [117, 52] on div "Cybersecurity Crew Automation for URL Safety Analysis" at bounding box center [137, 55] width 97 height 14
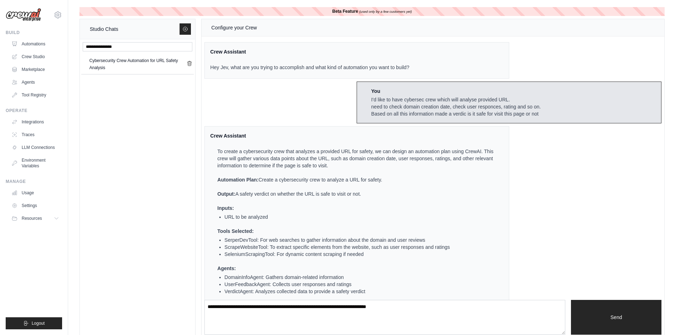
scroll to position [88, 0]
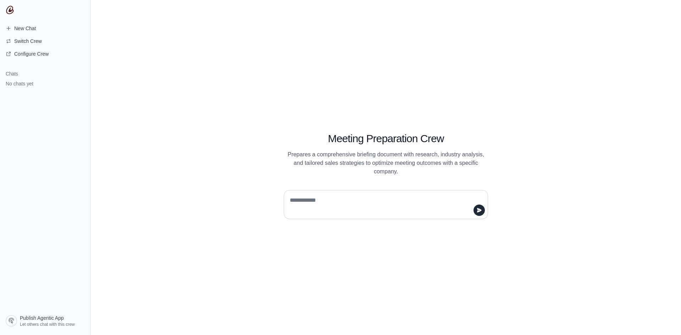
click at [296, 203] on textarea at bounding box center [383, 205] width 191 height 20
type textarea "**********"
